Goal: Navigation & Orientation: Find specific page/section

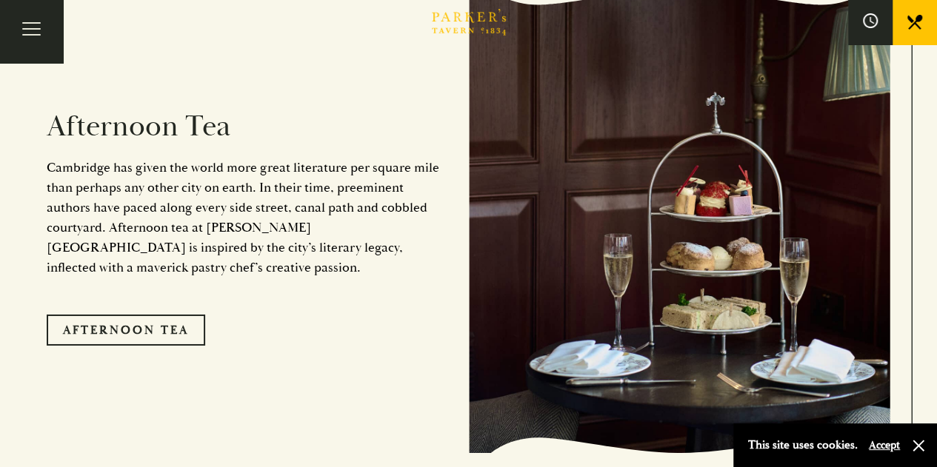
scroll to position [2375, 0]
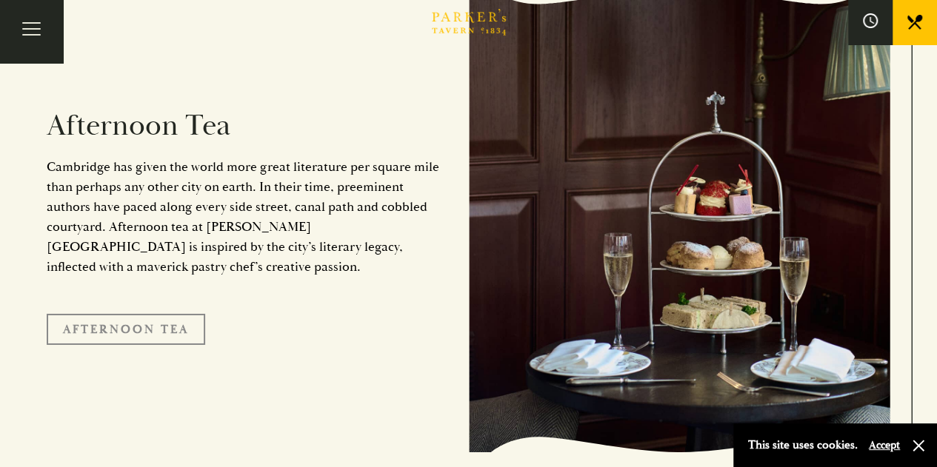
click at [178, 314] on link "Afternoon Tea" at bounding box center [126, 329] width 158 height 31
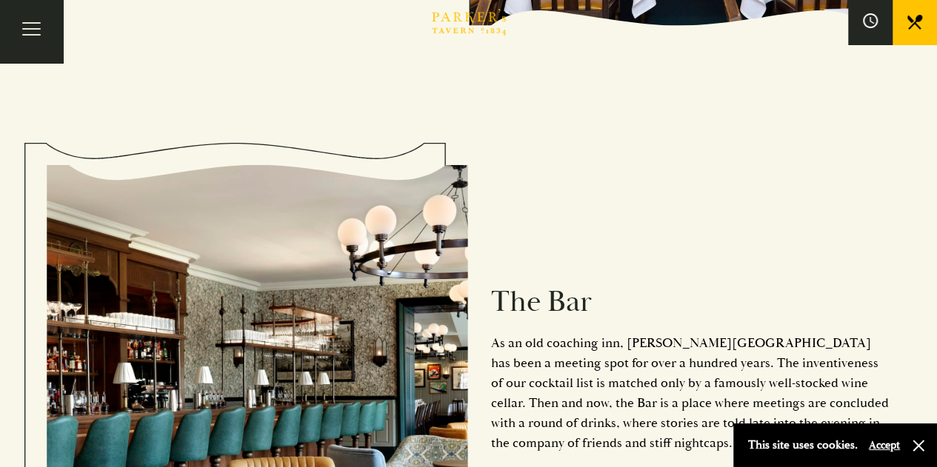
scroll to position [1706, 0]
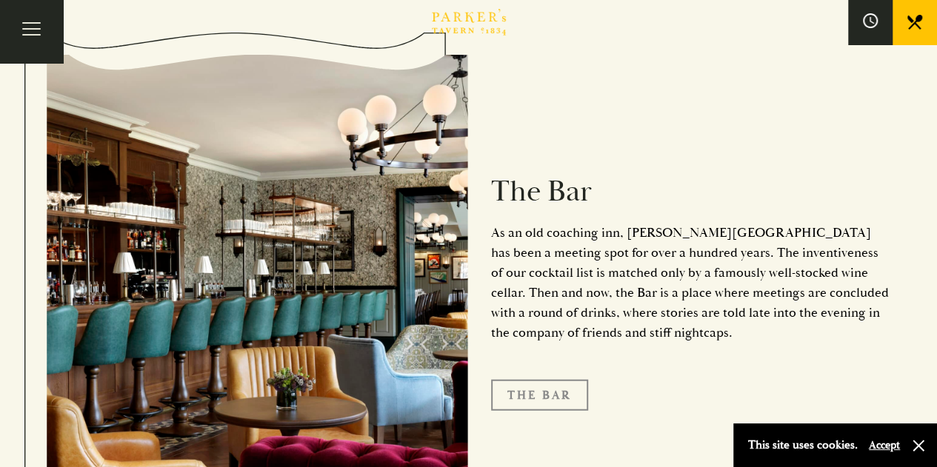
click at [537, 380] on link "The Bar" at bounding box center [539, 395] width 97 height 31
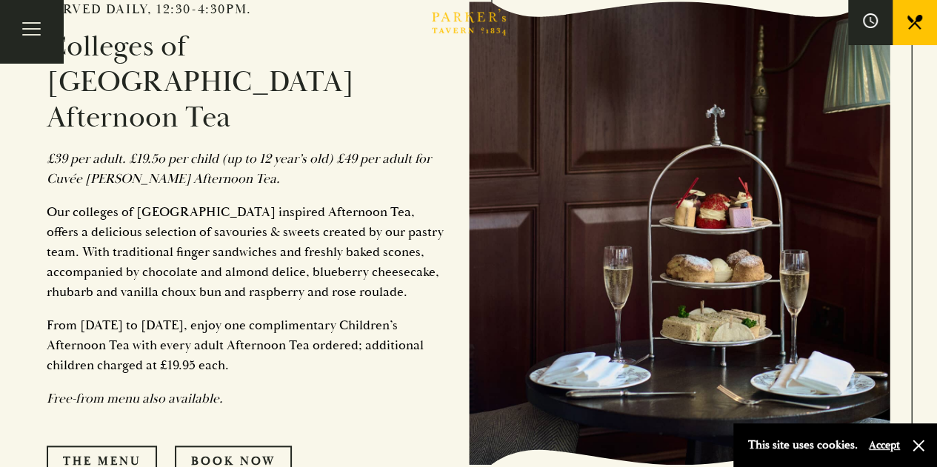
scroll to position [626, 0]
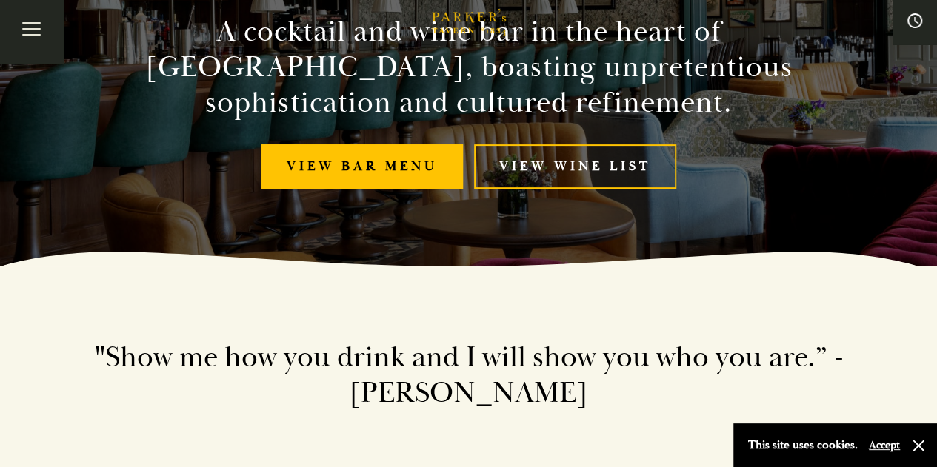
scroll to position [200, 0]
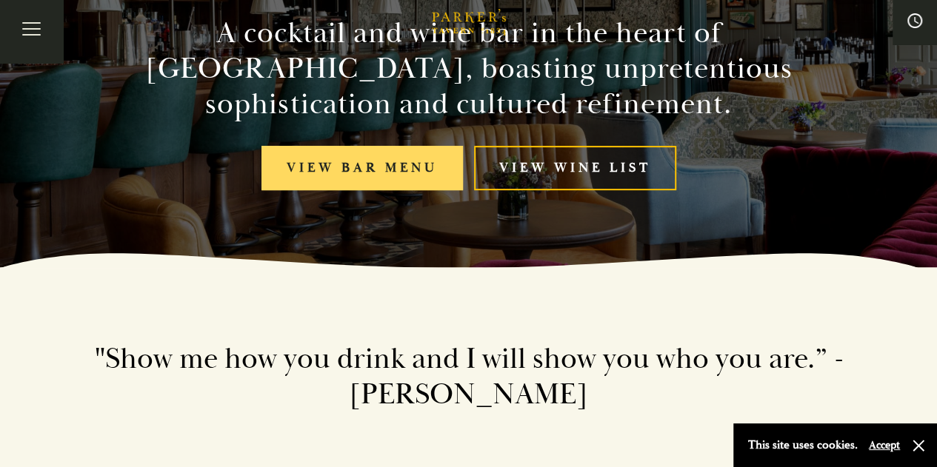
click at [368, 178] on link "View bar menu" at bounding box center [361, 168] width 201 height 45
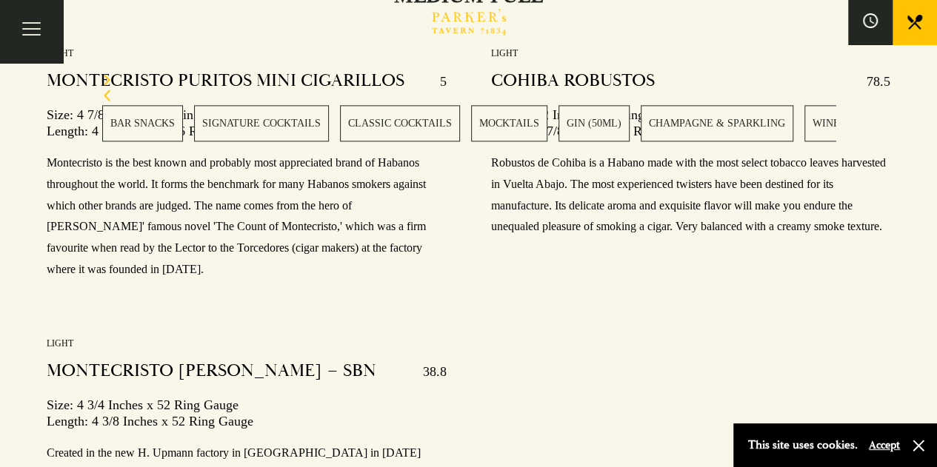
scroll to position [20560, 0]
